Goal: Information Seeking & Learning: Learn about a topic

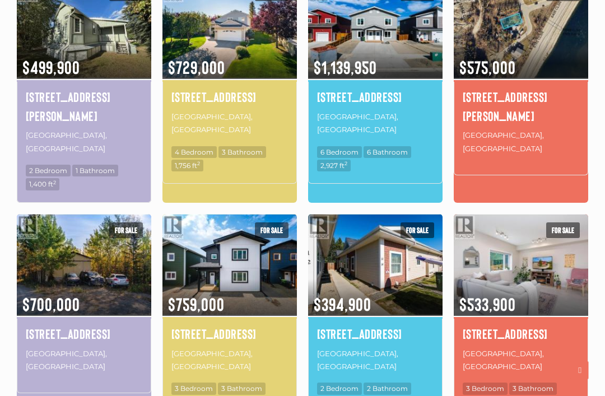
scroll to position [660, 0]
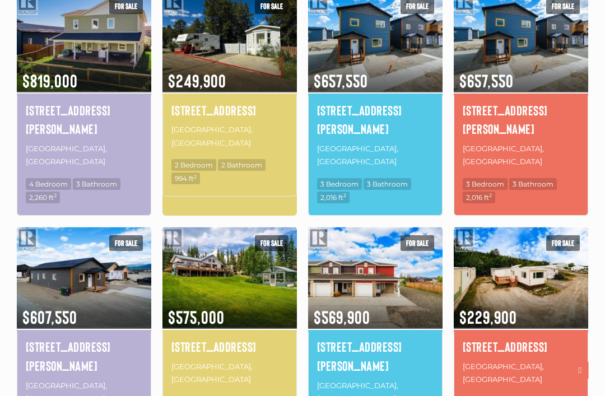
scroll to position [628, 0]
click at [404, 258] on img at bounding box center [375, 277] width 134 height 105
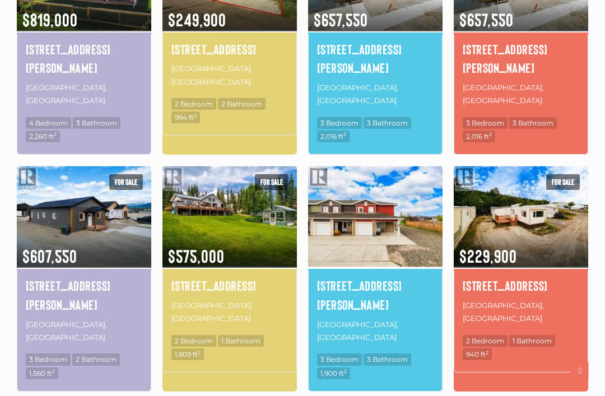
scroll to position [689, 0]
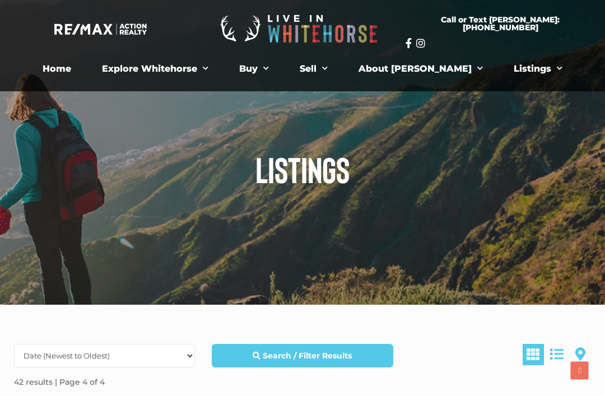
scroll to position [726, 0]
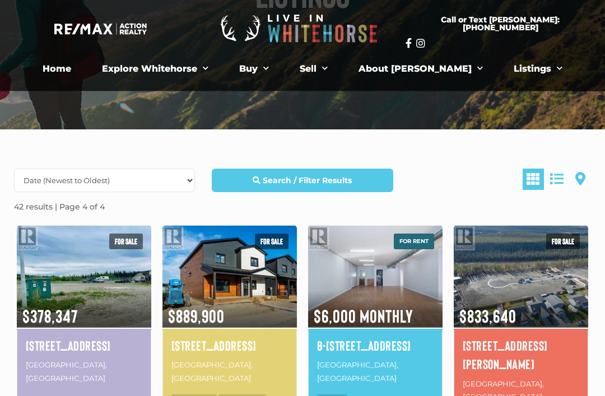
scroll to position [161, 0]
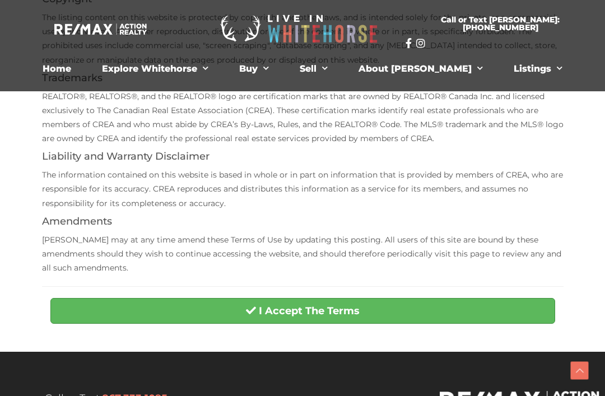
scroll to position [259, 0]
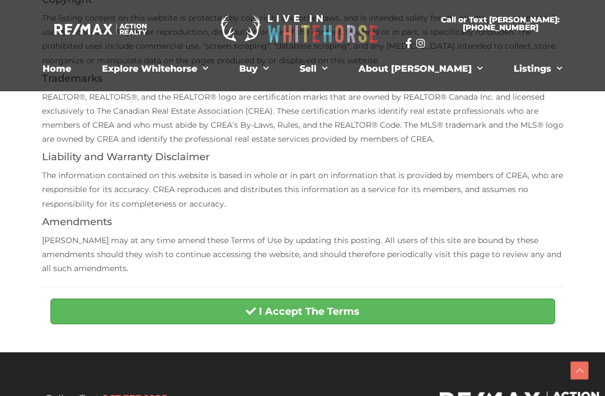
click at [421, 310] on button "I Accept The Terms" at bounding box center [302, 311] width 505 height 26
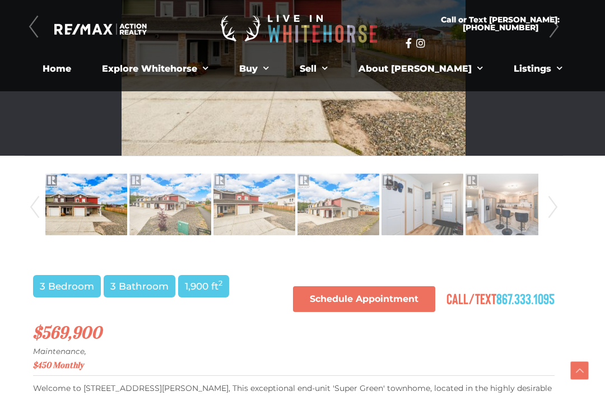
scroll to position [425, 9]
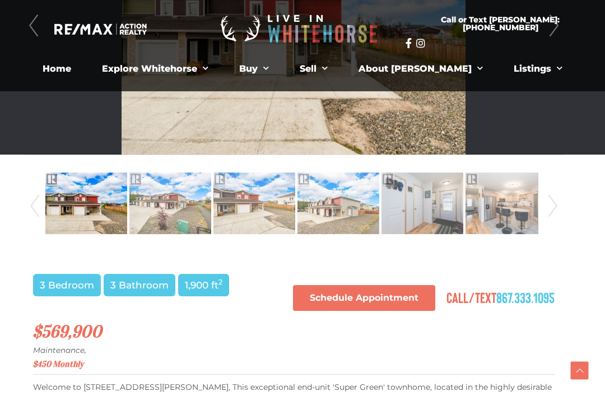
click at [101, 215] on img at bounding box center [86, 203] width 82 height 64
click at [93, 212] on img at bounding box center [86, 203] width 82 height 64
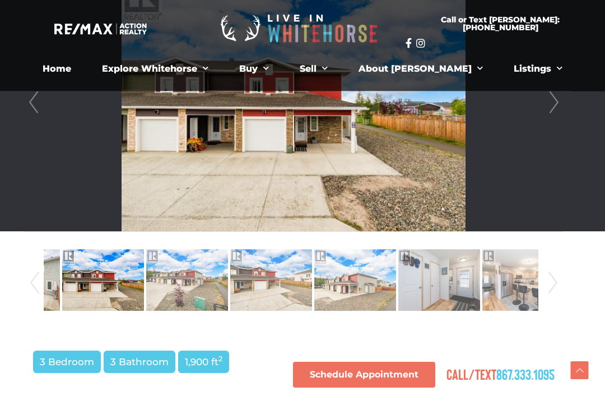
scroll to position [262, 9]
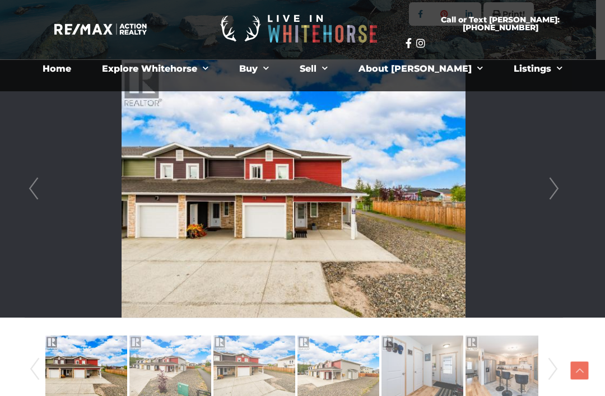
click at [557, 195] on link "Next" at bounding box center [553, 189] width 17 height 258
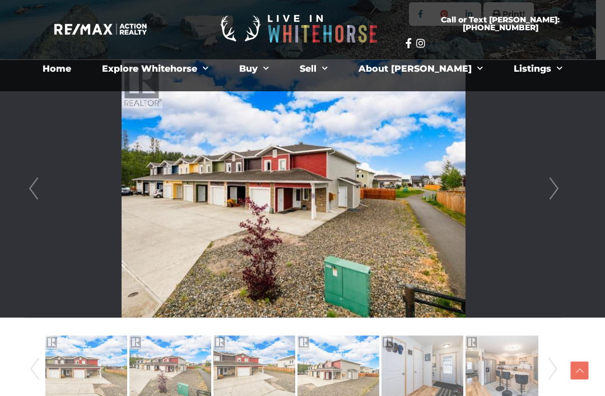
click at [555, 199] on link "Next" at bounding box center [553, 189] width 17 height 258
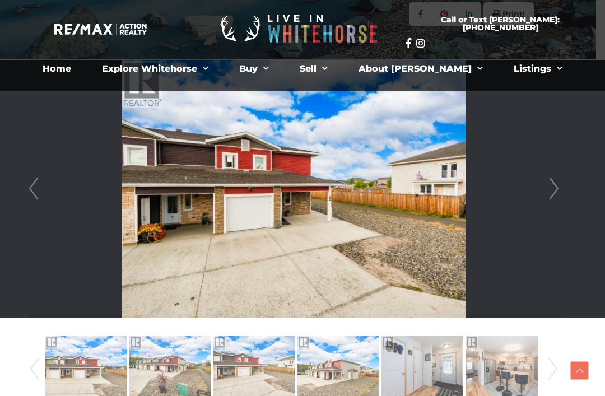
click at [551, 184] on link "Next" at bounding box center [553, 189] width 17 height 258
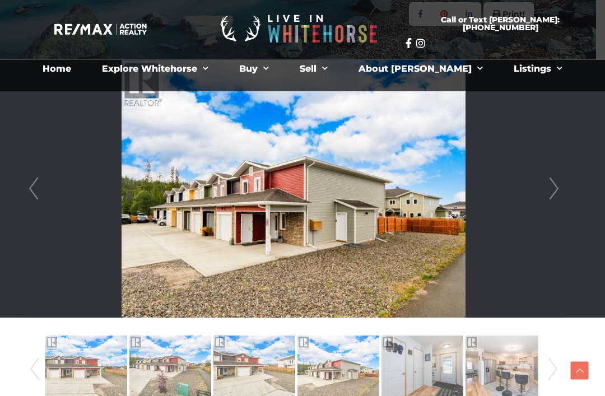
click at [558, 195] on link "Next" at bounding box center [553, 189] width 17 height 258
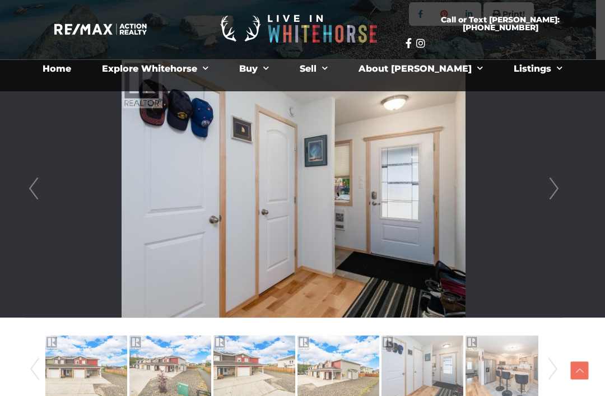
click at [562, 184] on link "Next" at bounding box center [553, 189] width 17 height 258
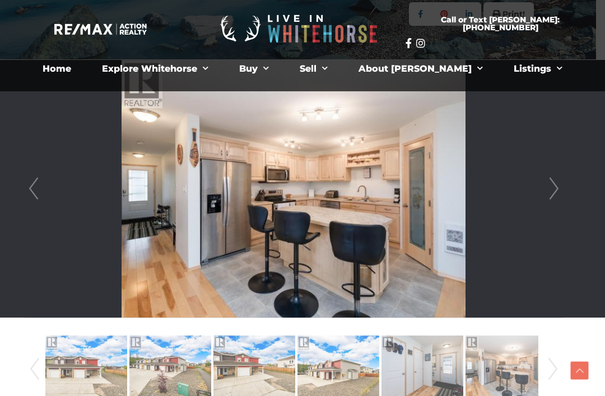
click at [548, 191] on link "Next" at bounding box center [553, 189] width 17 height 258
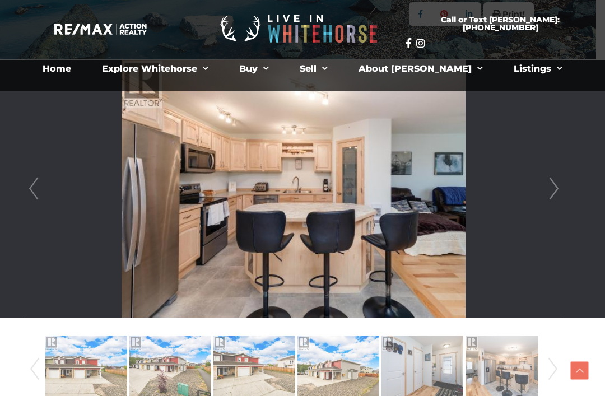
click at [553, 194] on link "Next" at bounding box center [553, 189] width 17 height 258
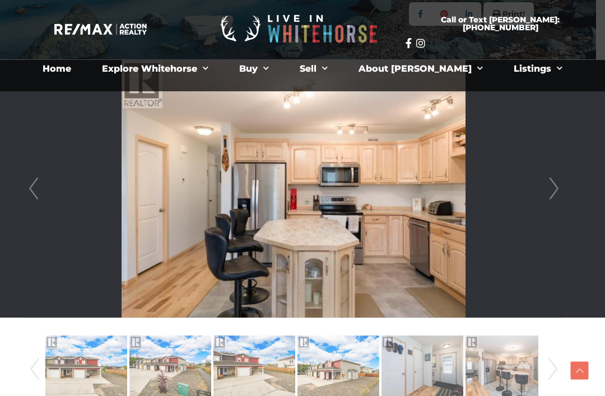
click at [557, 191] on link "Next" at bounding box center [553, 189] width 17 height 258
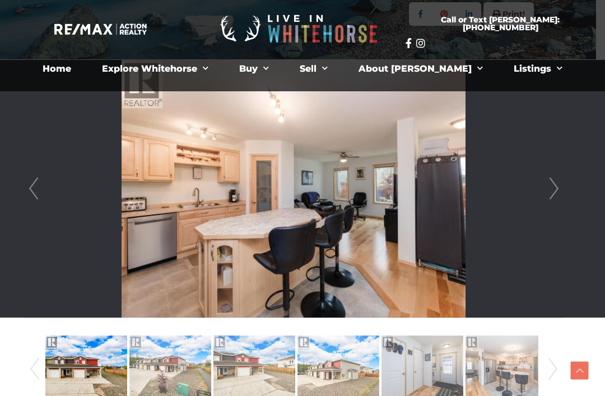
click at [560, 193] on link "Next" at bounding box center [553, 189] width 17 height 258
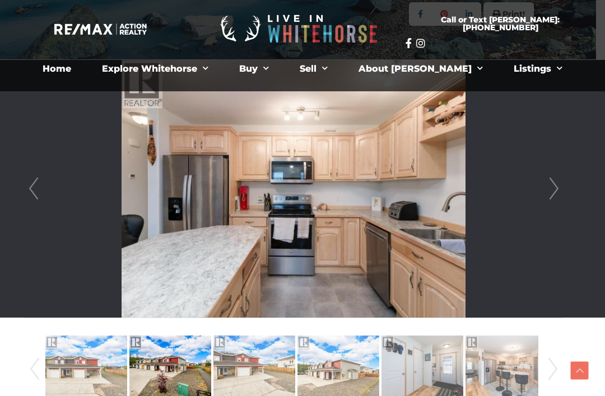
click at [562, 195] on link "Next" at bounding box center [553, 189] width 17 height 258
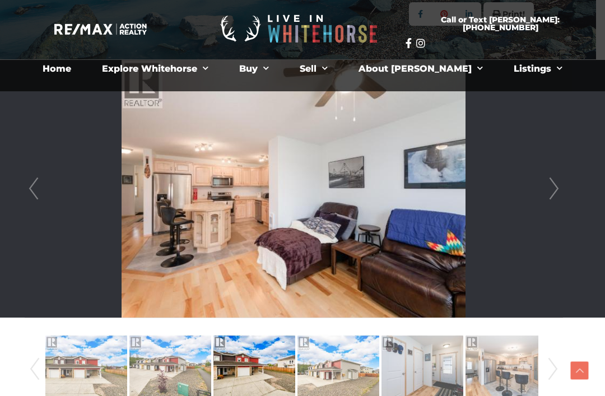
click at [557, 197] on link "Next" at bounding box center [553, 189] width 17 height 258
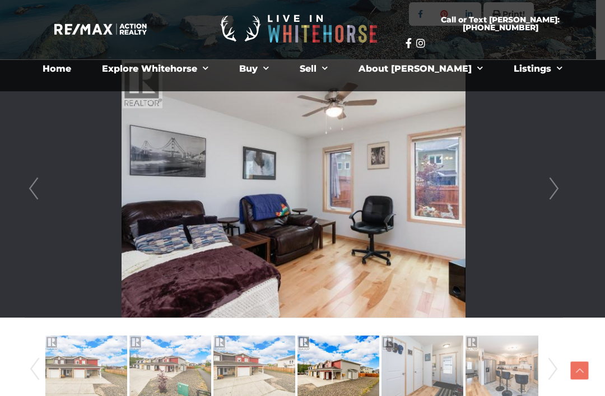
click at [556, 195] on link "Next" at bounding box center [553, 189] width 17 height 258
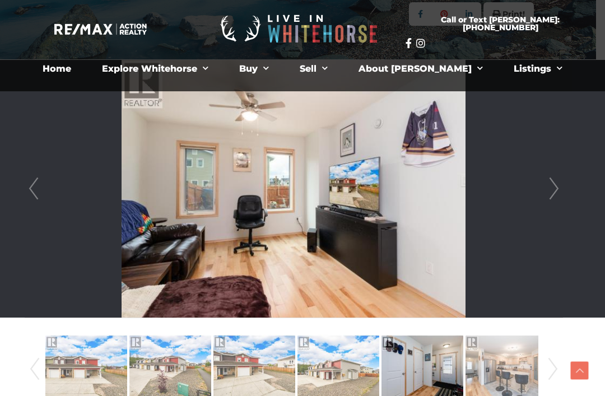
click at [558, 190] on link "Next" at bounding box center [553, 189] width 17 height 258
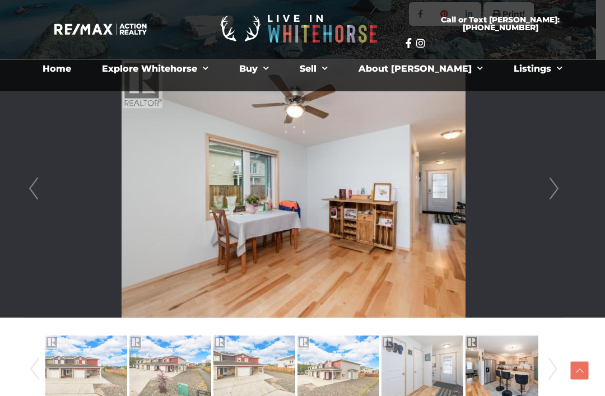
click at [560, 188] on link "Next" at bounding box center [553, 189] width 17 height 258
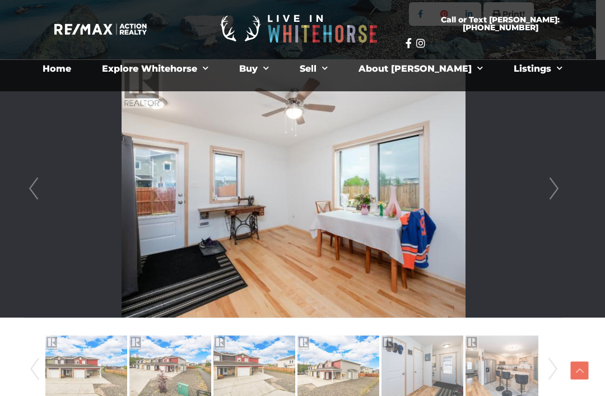
click at [557, 197] on link "Next" at bounding box center [553, 189] width 17 height 258
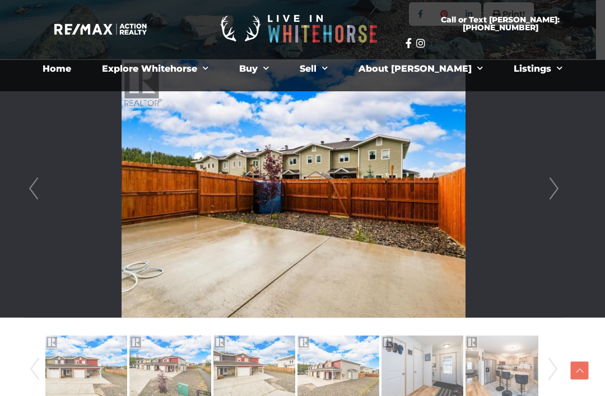
click at [554, 200] on link "Next" at bounding box center [553, 189] width 17 height 258
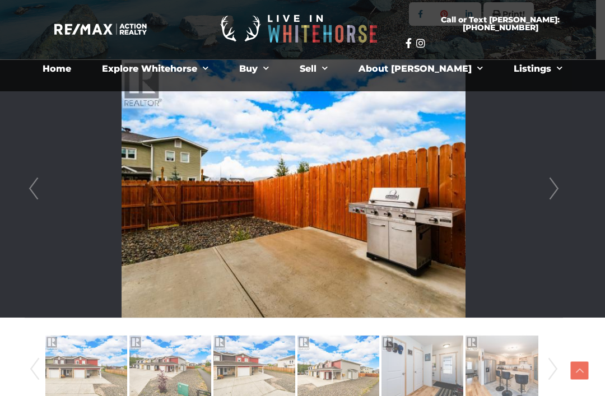
click at [553, 197] on link "Next" at bounding box center [553, 189] width 17 height 258
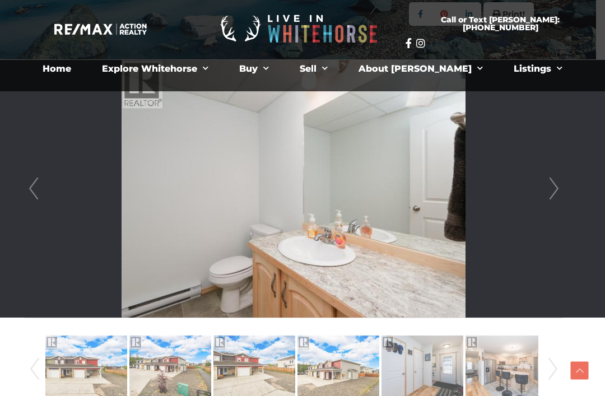
click at [553, 196] on link "Next" at bounding box center [553, 189] width 17 height 258
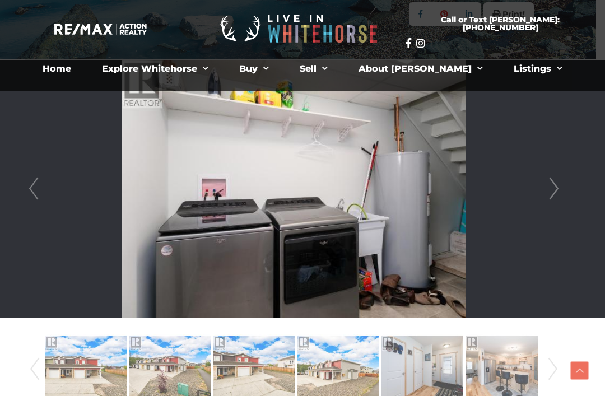
click at [554, 191] on link "Next" at bounding box center [553, 189] width 17 height 258
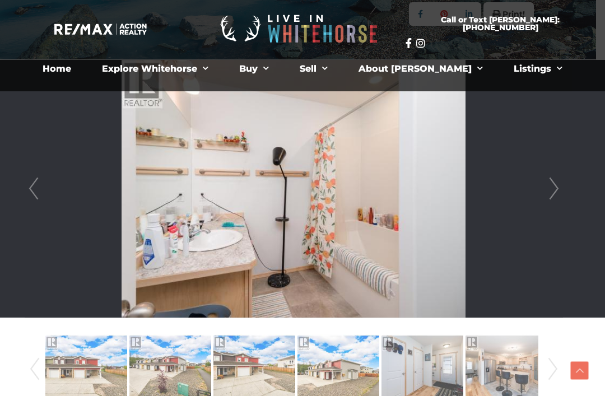
click at [556, 199] on link "Next" at bounding box center [553, 189] width 17 height 258
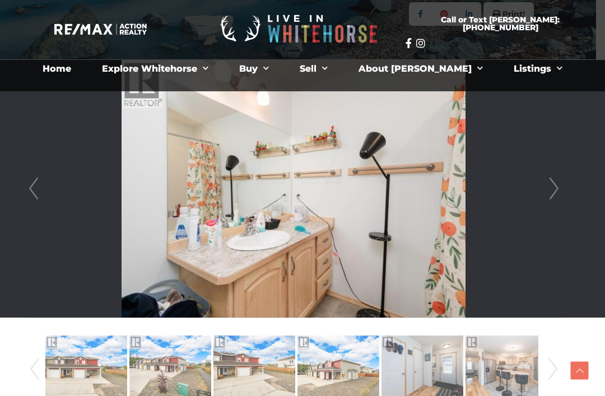
click at [562, 189] on link "Next" at bounding box center [553, 189] width 17 height 258
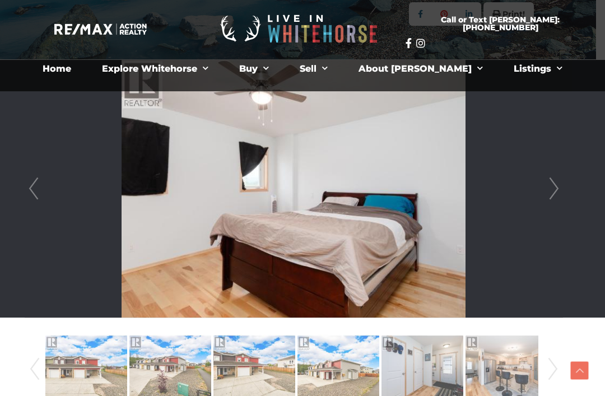
click at [560, 195] on link "Next" at bounding box center [553, 189] width 17 height 258
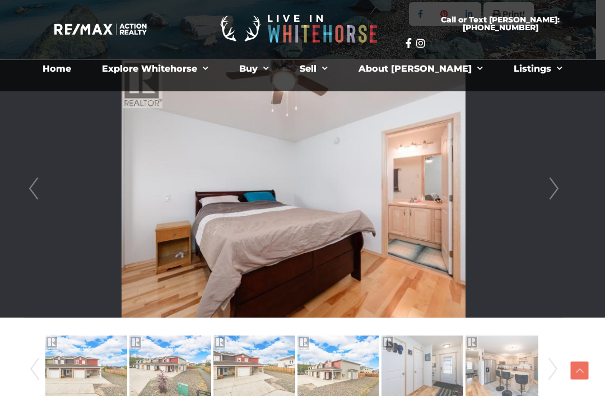
click at [561, 195] on link "Next" at bounding box center [553, 189] width 17 height 258
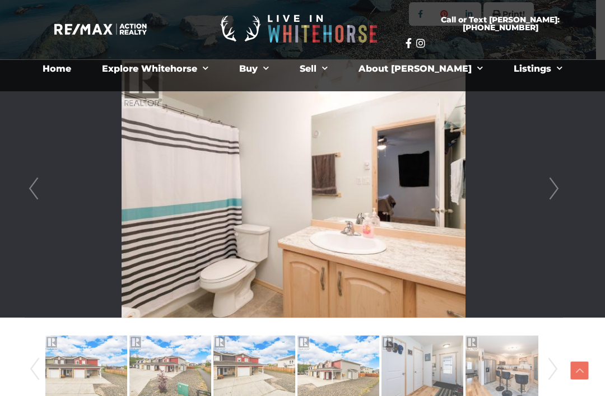
click at [560, 197] on link "Next" at bounding box center [553, 189] width 17 height 258
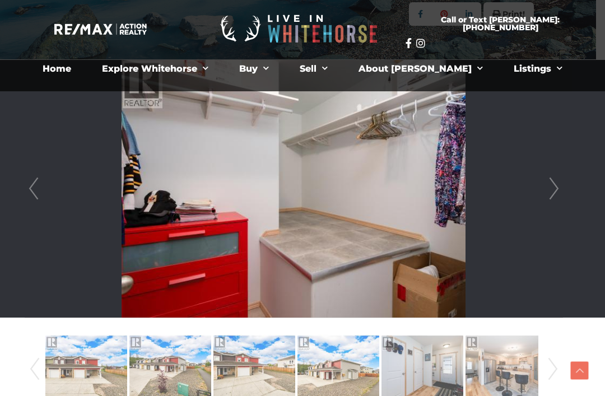
click at [559, 194] on link "Next" at bounding box center [553, 189] width 17 height 258
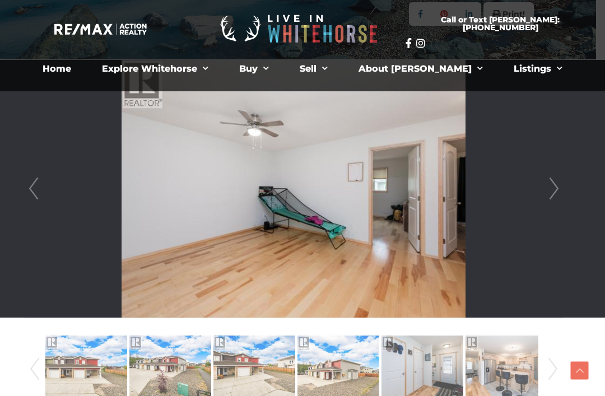
click at [561, 199] on link "Next" at bounding box center [553, 189] width 17 height 258
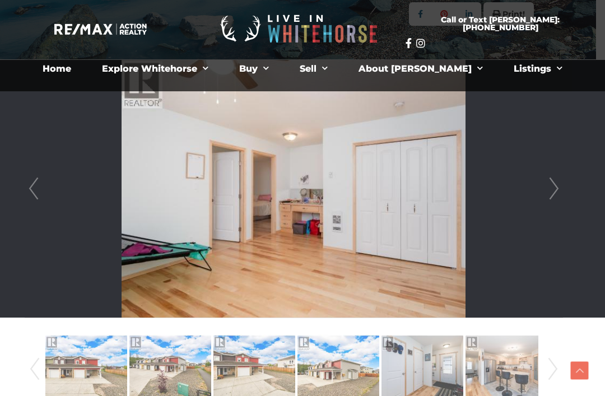
click at [562, 198] on div at bounding box center [293, 189] width 537 height 258
click at [559, 193] on link "Next" at bounding box center [553, 189] width 17 height 258
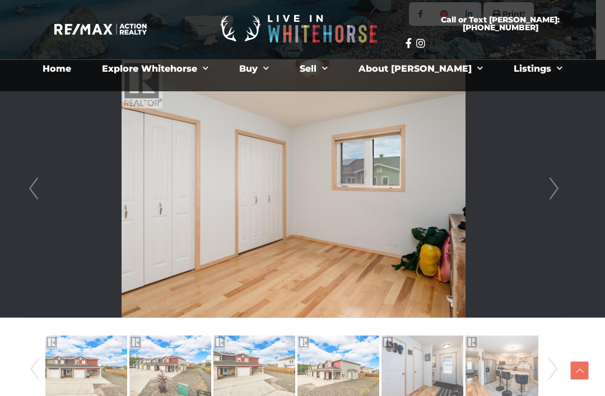
click at [562, 194] on div at bounding box center [293, 189] width 537 height 258
